Goal: Task Accomplishment & Management: Complete application form

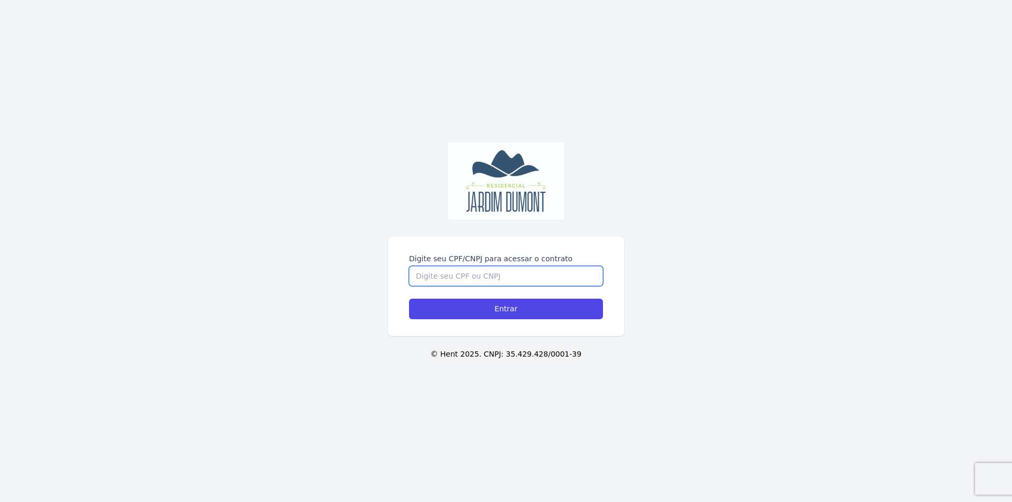
click at [518, 275] on input "Digite seu CPF/CNPJ para acessar o contrato" at bounding box center [506, 276] width 194 height 20
type input "06061383665"
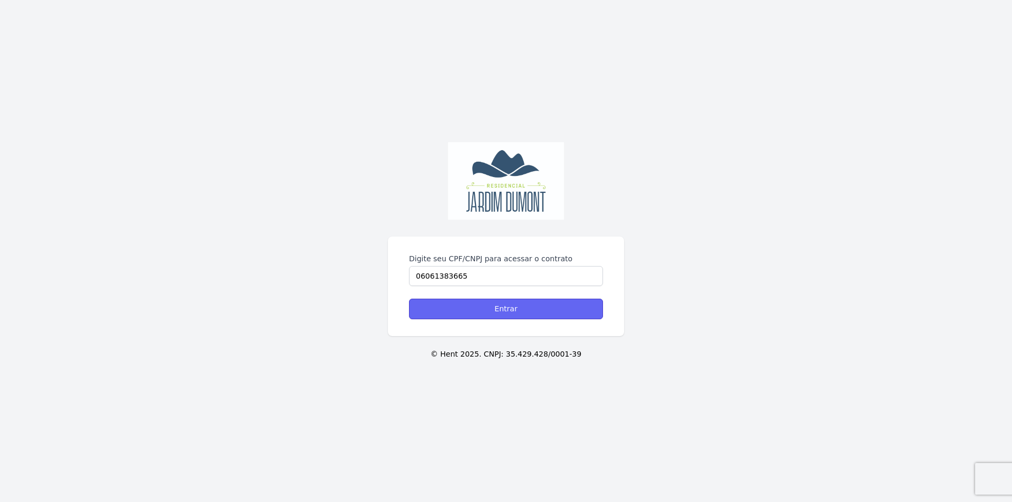
click at [527, 308] on input "Entrar" at bounding box center [506, 309] width 194 height 21
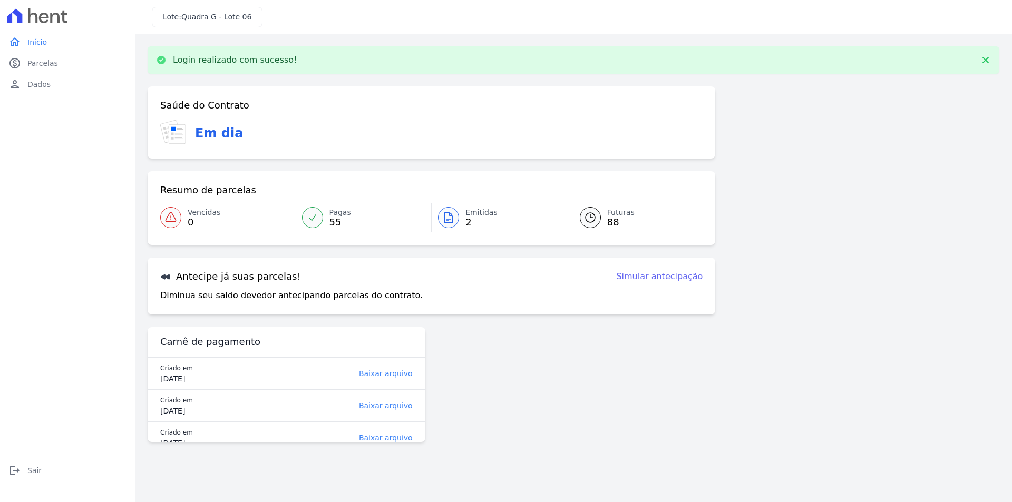
click at [647, 279] on link "Simular antecipação" at bounding box center [659, 276] width 86 height 13
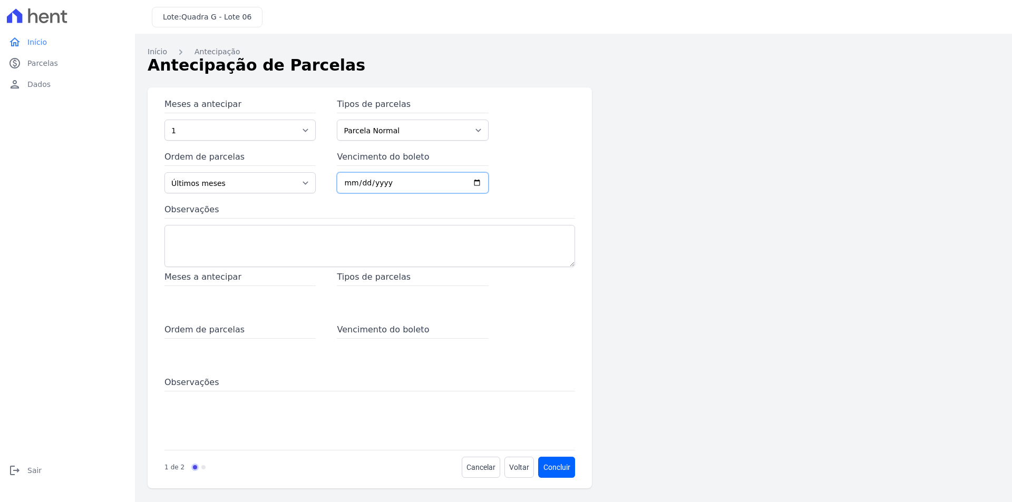
click at [347, 183] on input "Vencimento do boleto" at bounding box center [412, 182] width 151 height 21
click at [33, 75] on link "person Dados" at bounding box center [67, 84] width 127 height 21
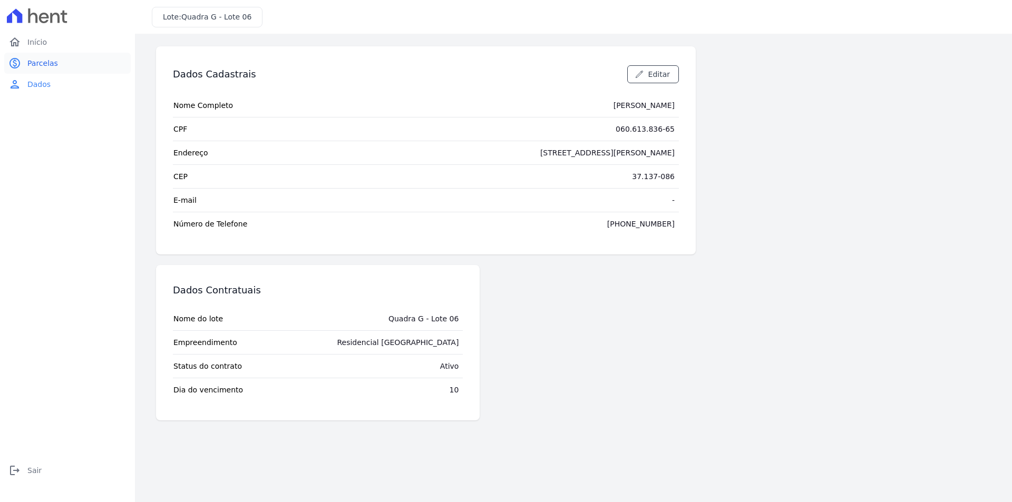
click at [42, 62] on span "Parcelas" at bounding box center [42, 63] width 31 height 11
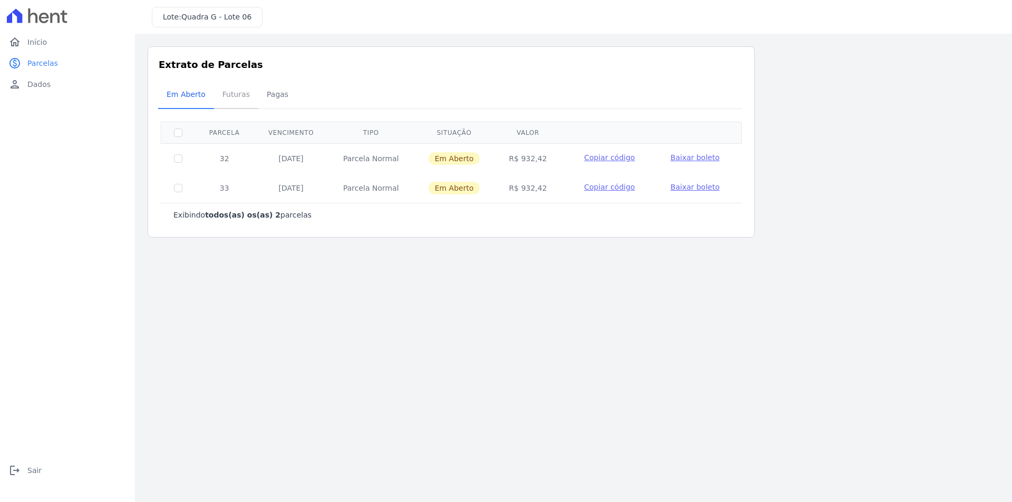
click at [241, 97] on span "Futuras" at bounding box center [236, 94] width 40 height 21
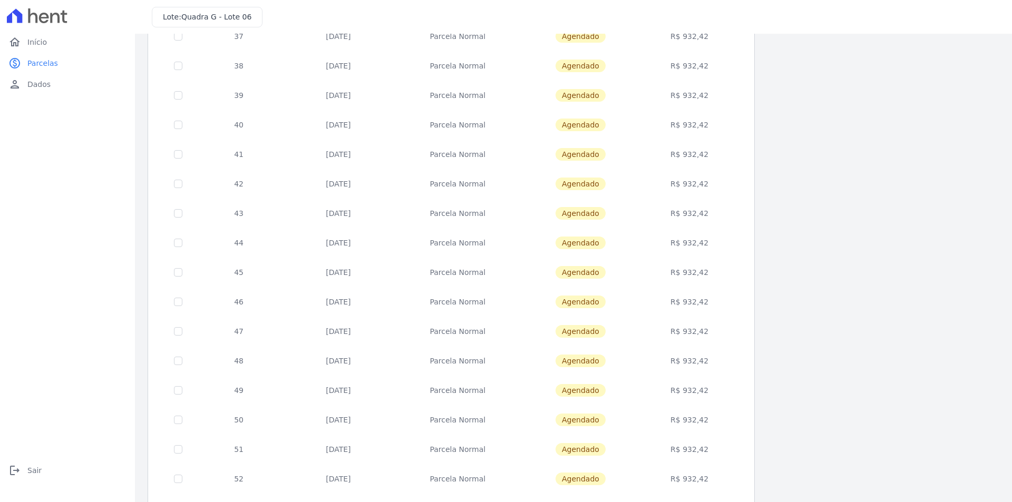
scroll to position [293, 0]
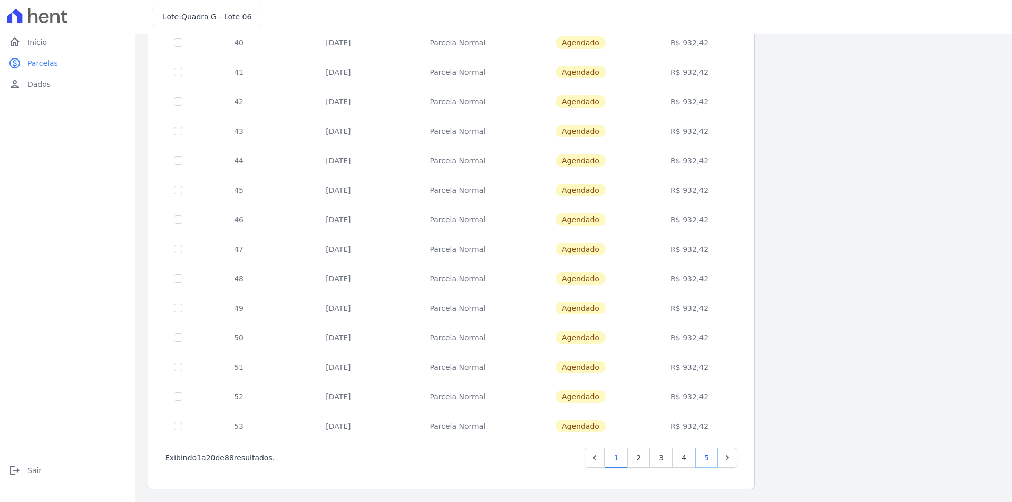
click at [711, 457] on link "5" at bounding box center [706, 458] width 23 height 20
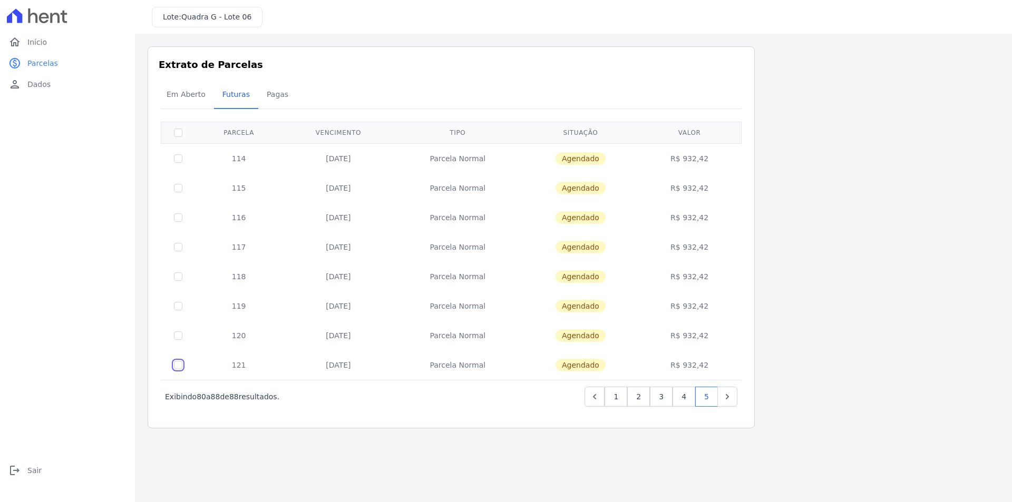
click at [181, 163] on input "checkbox" at bounding box center [178, 158] width 8 height 8
checkbox input "true"
click at [686, 367] on td "R$ 932,42" at bounding box center [690, 366] width 100 height 30
click at [345, 365] on td "[DATE]" at bounding box center [338, 366] width 111 height 30
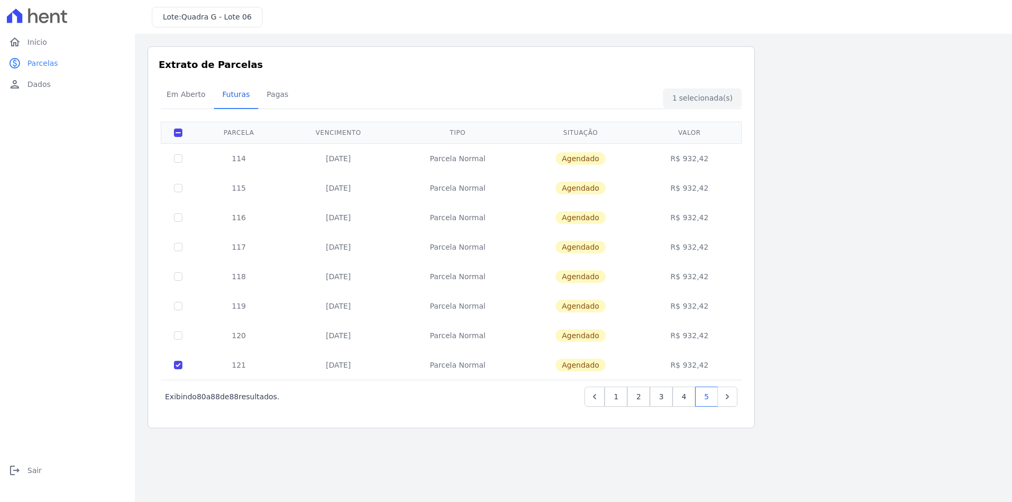
click at [345, 365] on td "[DATE]" at bounding box center [338, 366] width 111 height 30
click at [345, 364] on td "[DATE]" at bounding box center [338, 366] width 111 height 30
click at [583, 360] on span "Agendado" at bounding box center [581, 365] width 50 height 13
click at [240, 362] on td "121" at bounding box center [239, 366] width 88 height 30
click at [179, 163] on input "checkbox" at bounding box center [178, 158] width 8 height 8
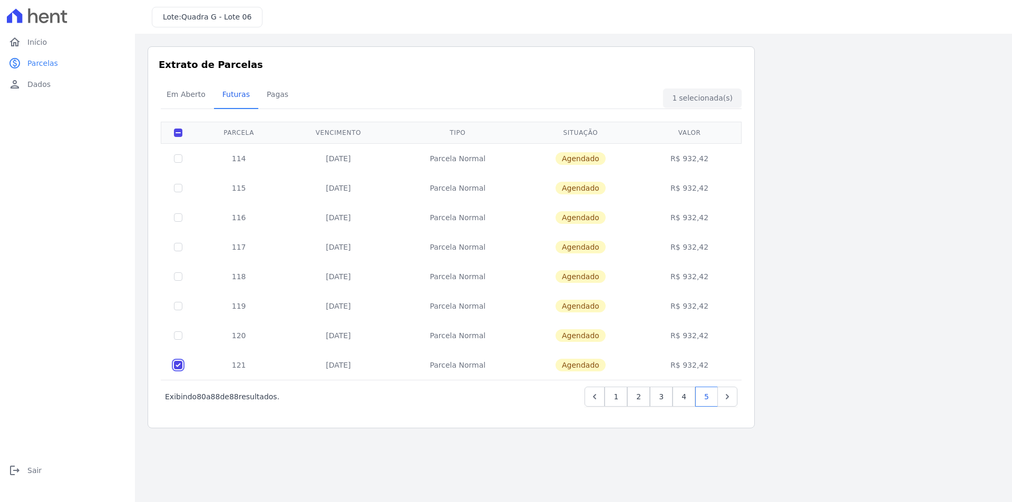
checkbox input "false"
click at [379, 445] on main "Listagem de parcelas Baixar PDF Extrato de Parcelas Em [GEOGRAPHIC_DATA] Futura…" at bounding box center [573, 268] width 877 height 469
click at [193, 93] on span "Em Aberto" at bounding box center [186, 94] width 52 height 21
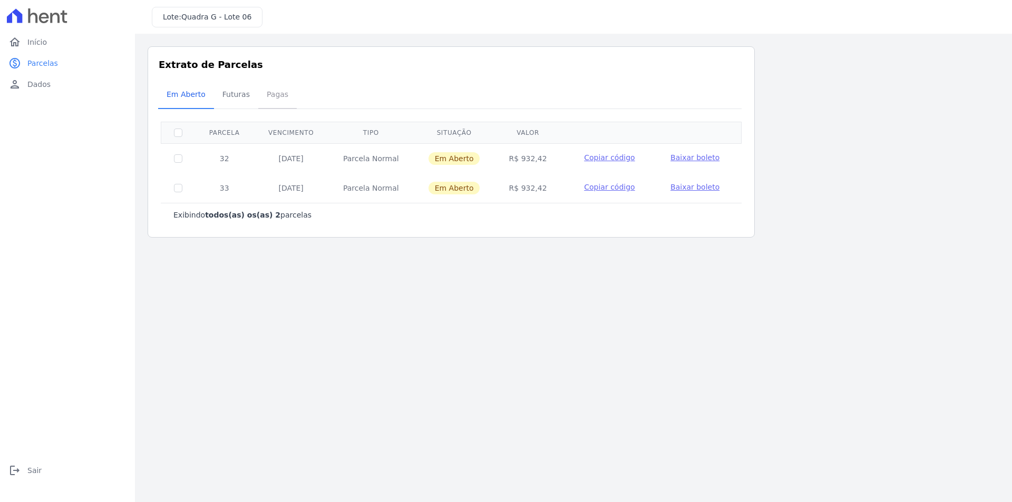
click at [269, 96] on span "Pagas" at bounding box center [277, 94] width 34 height 21
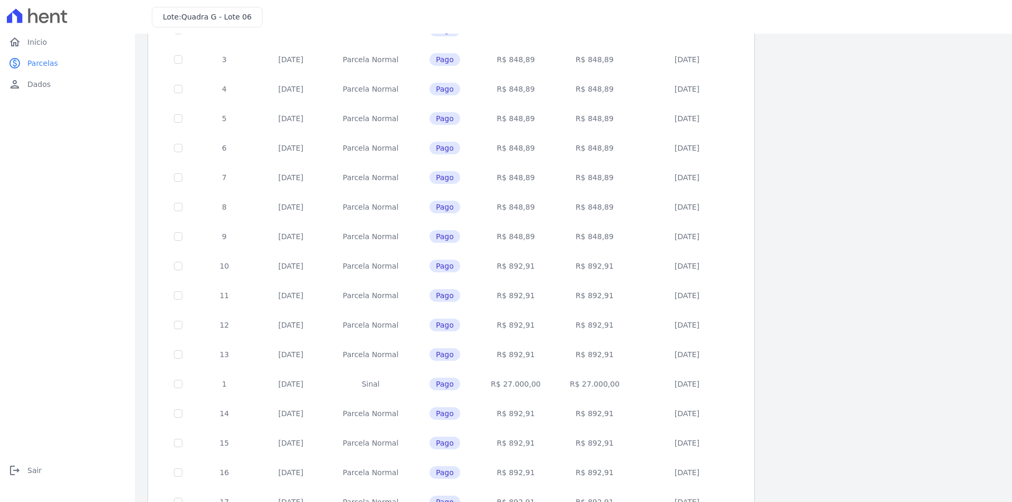
scroll to position [293, 0]
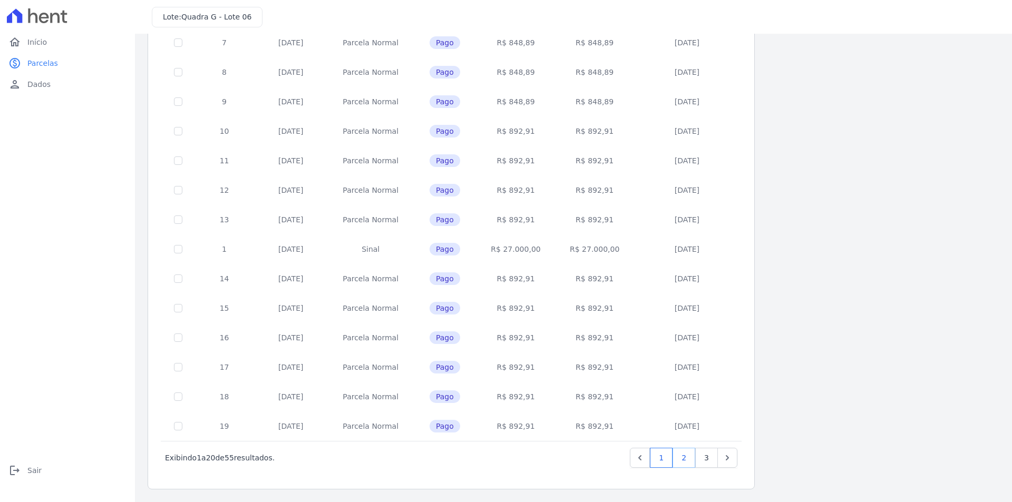
click at [688, 463] on link "2" at bounding box center [684, 458] width 23 height 20
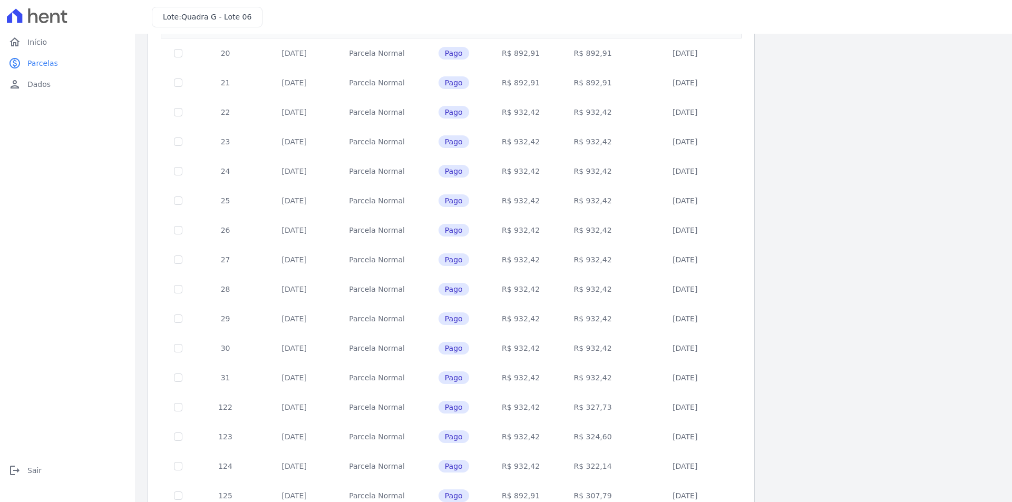
scroll to position [293, 0]
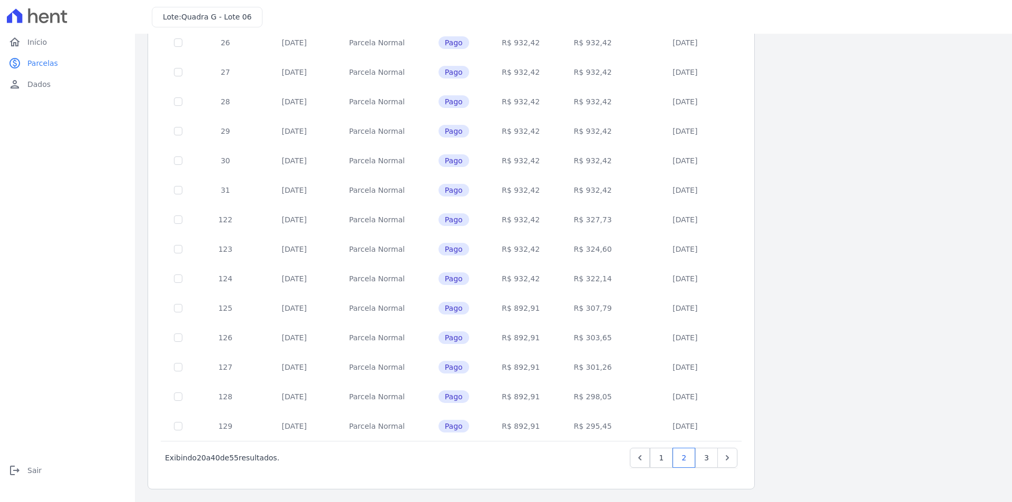
drag, startPoint x: 311, startPoint y: 462, endPoint x: 295, endPoint y: 460, distance: 16.4
click at [295, 460] on div "Exibindo 20 a 40 de 55 resultados. 1 2 3" at bounding box center [451, 458] width 573 height 20
drag, startPoint x: 312, startPoint y: 192, endPoint x: 279, endPoint y: 192, distance: 32.7
click at [279, 192] on td "[DATE]" at bounding box center [294, 191] width 77 height 30
click at [313, 226] on td "[DATE]" at bounding box center [294, 220] width 77 height 30
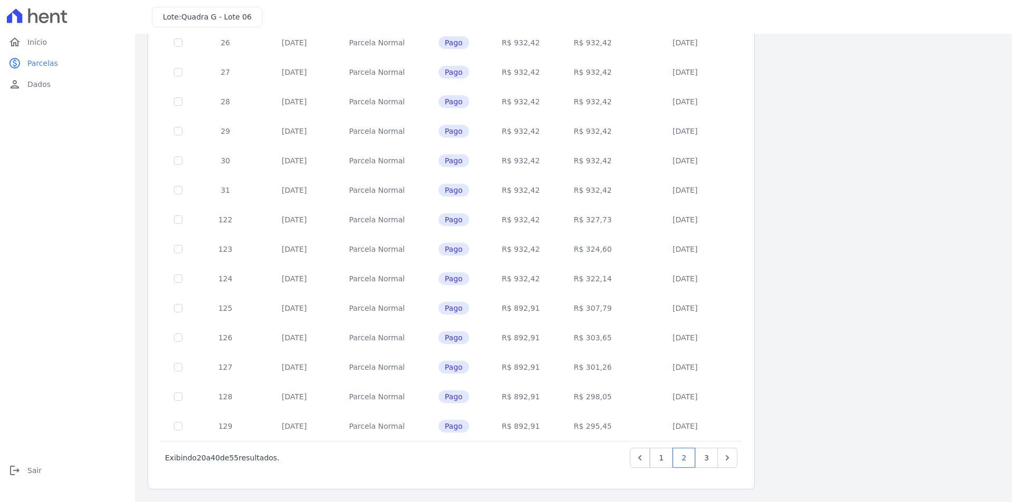
drag, startPoint x: 313, startPoint y: 225, endPoint x: 299, endPoint y: 224, distance: 14.3
click at [299, 224] on td "[DATE]" at bounding box center [294, 220] width 77 height 30
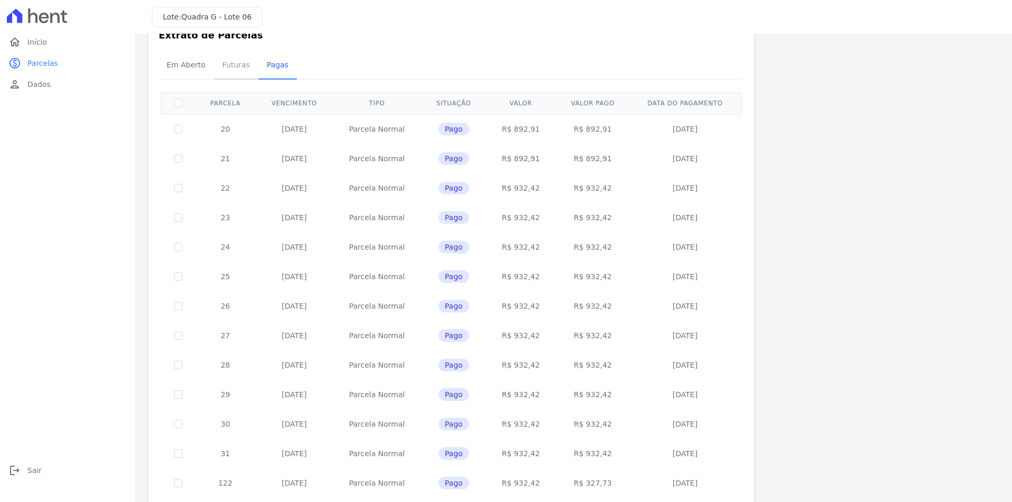
click at [231, 63] on span "Futuras" at bounding box center [236, 64] width 40 height 21
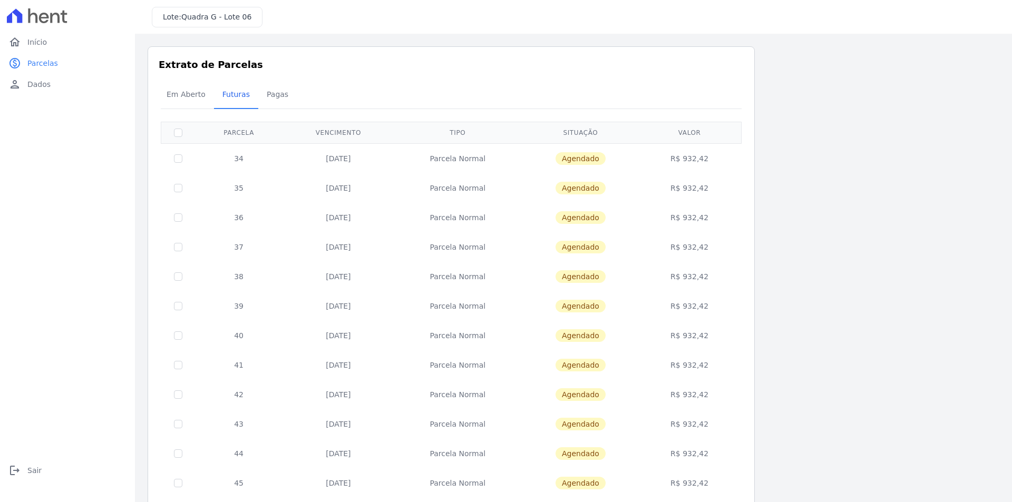
scroll to position [293, 0]
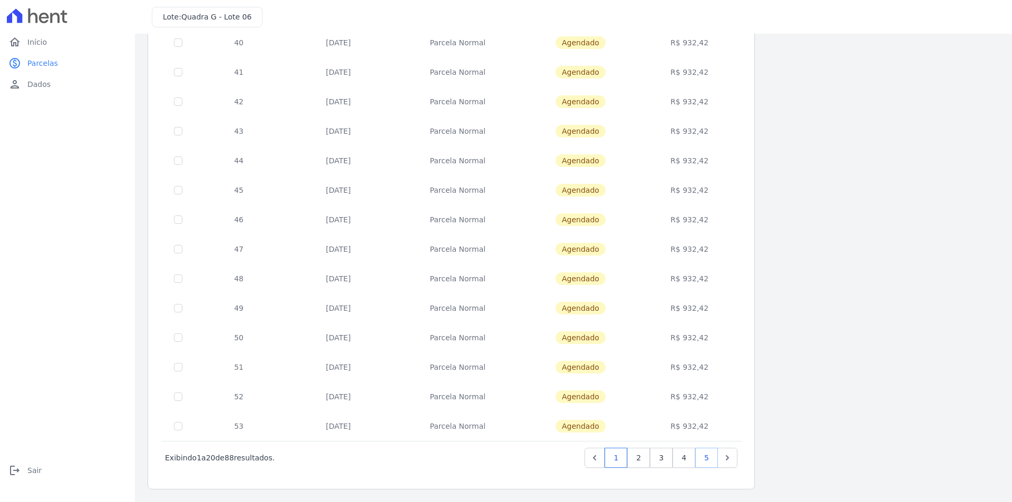
click at [708, 458] on link "5" at bounding box center [706, 458] width 23 height 20
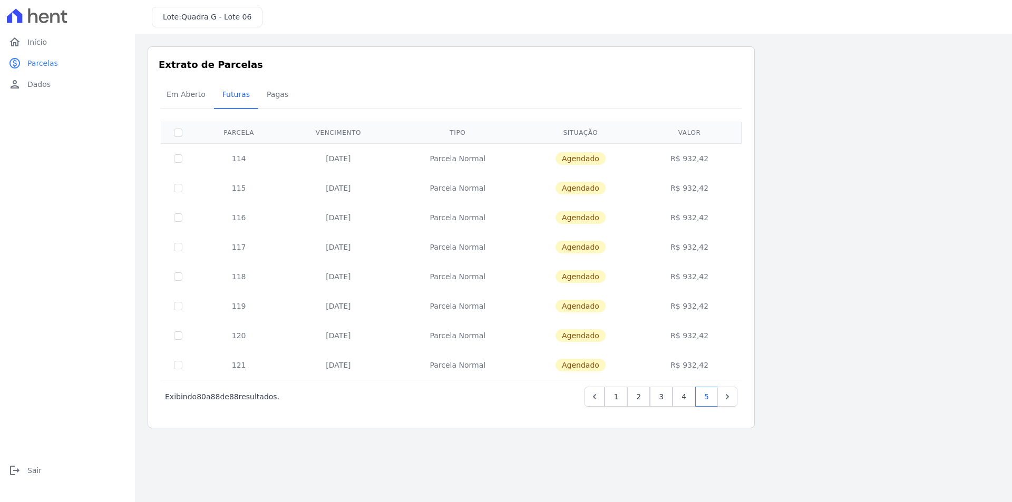
drag, startPoint x: 367, startPoint y: 369, endPoint x: 336, endPoint y: 368, distance: 31.1
click at [336, 368] on td "[DATE]" at bounding box center [338, 366] width 111 height 30
drag, startPoint x: 376, startPoint y: 337, endPoint x: 338, endPoint y: 337, distance: 38.0
click at [338, 337] on td "[DATE]" at bounding box center [338, 336] width 111 height 30
drag, startPoint x: 361, startPoint y: 368, endPoint x: 330, endPoint y: 368, distance: 31.1
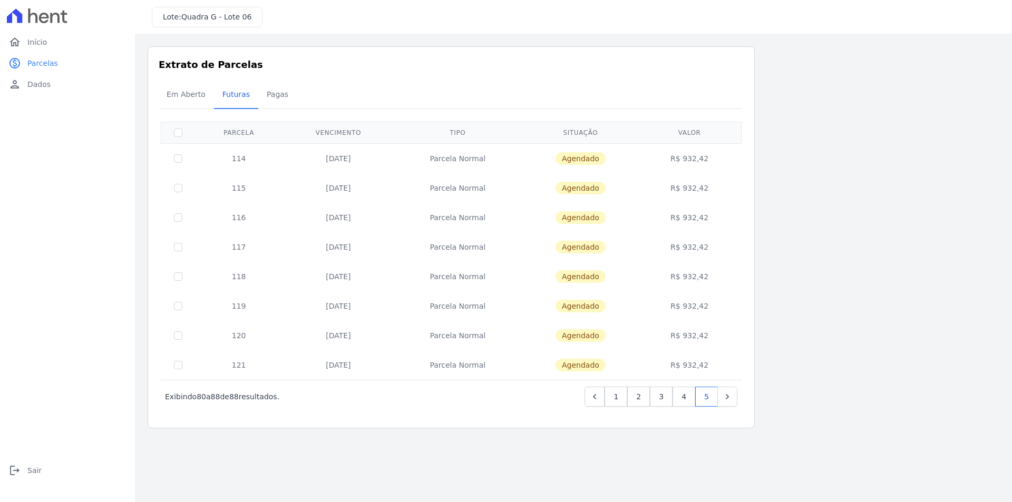
click at [330, 368] on td "[DATE]" at bounding box center [338, 366] width 111 height 30
drag, startPoint x: 361, startPoint y: 337, endPoint x: 338, endPoint y: 337, distance: 22.7
click at [338, 337] on td "[DATE]" at bounding box center [338, 336] width 111 height 30
click at [48, 86] on span "Dados" at bounding box center [38, 84] width 23 height 11
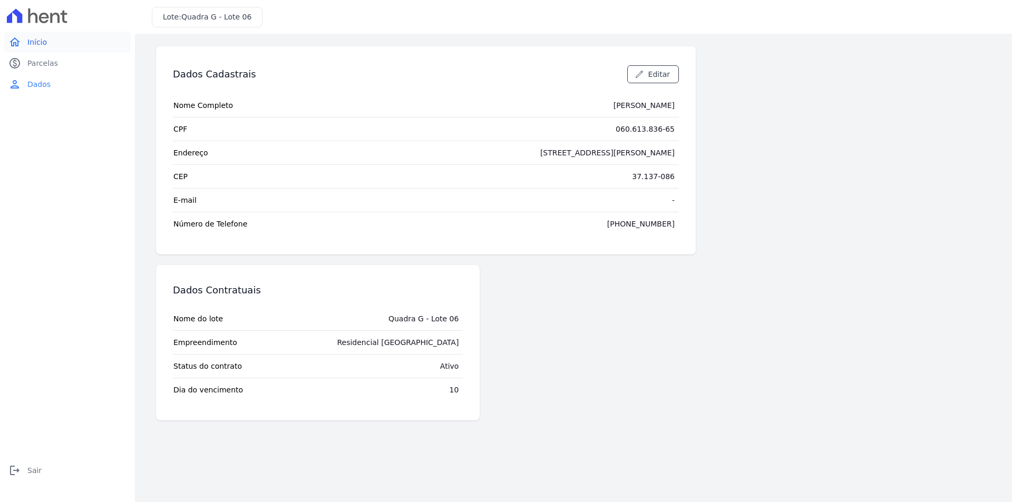
click at [43, 42] on span "Início" at bounding box center [37, 42] width 20 height 11
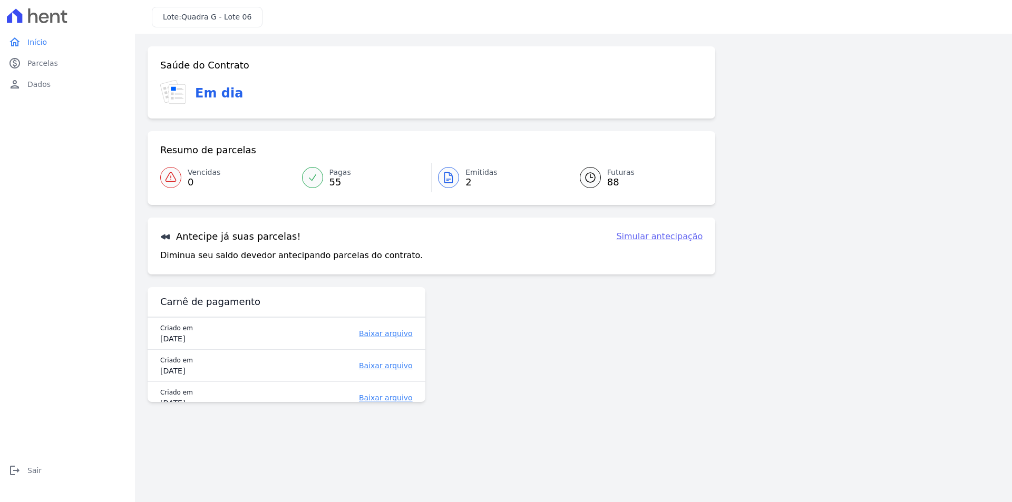
click at [474, 176] on span "Emitidas" at bounding box center [482, 172] width 32 height 11
click at [650, 237] on link "Simular antecipação" at bounding box center [659, 236] width 86 height 13
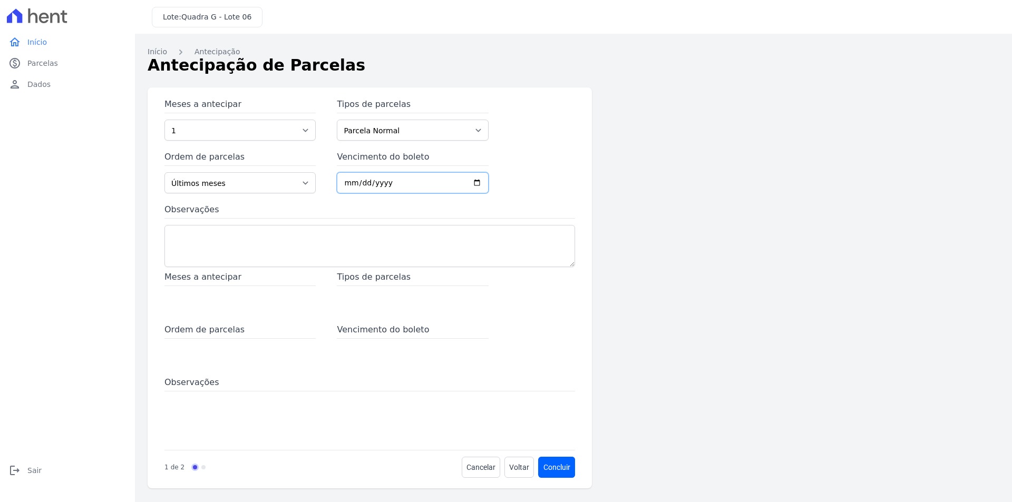
click at [344, 183] on input "Vencimento do boleto" at bounding box center [412, 182] width 151 height 21
type input "[PHONE_NUMBER]"
type input "[DATE]"
click at [559, 469] on button "Concluir" at bounding box center [557, 467] width 36 height 21
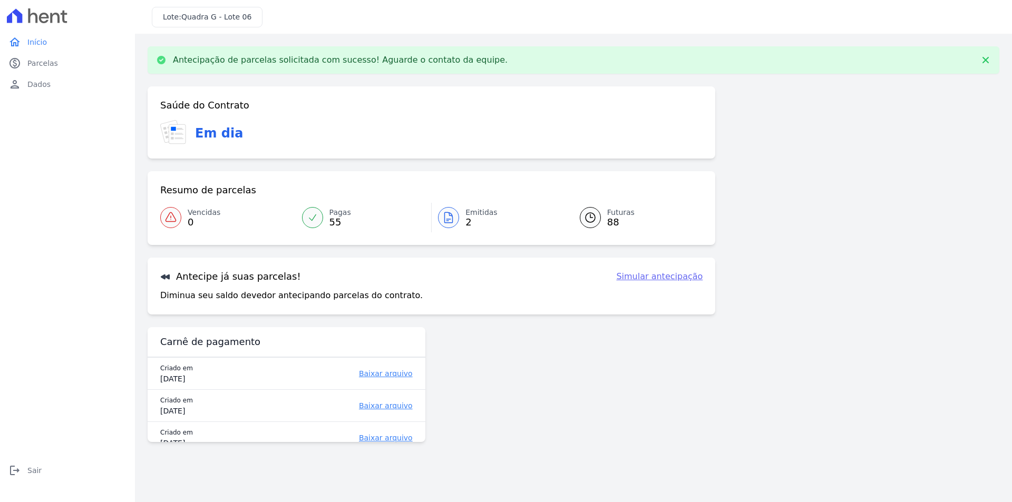
drag, startPoint x: 461, startPoint y: 61, endPoint x: 530, endPoint y: 64, distance: 68.6
click at [530, 64] on div "Antecipação de parcelas solicitada com sucesso! Aguarde o contato da equipe." at bounding box center [573, 60] width 835 height 11
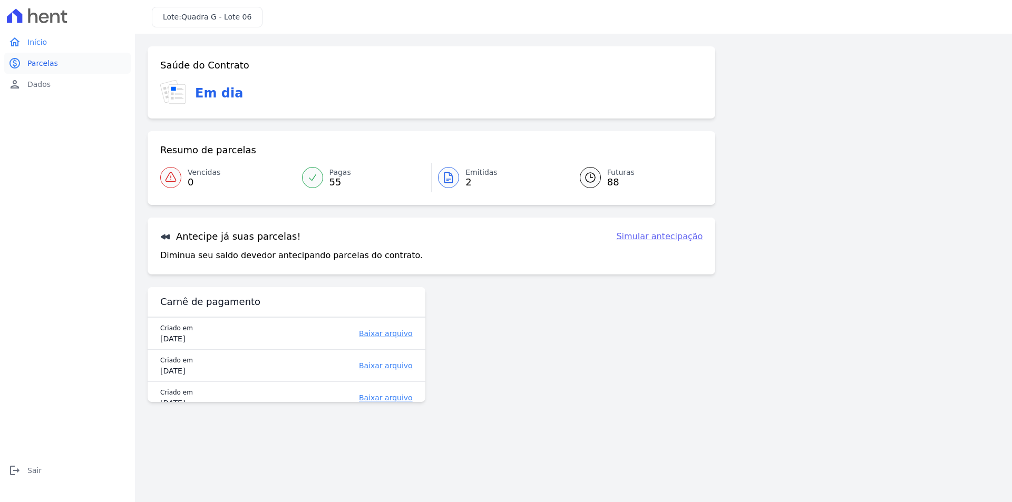
click at [35, 65] on span "Parcelas" at bounding box center [42, 63] width 31 height 11
